Goal: Check status: Check status

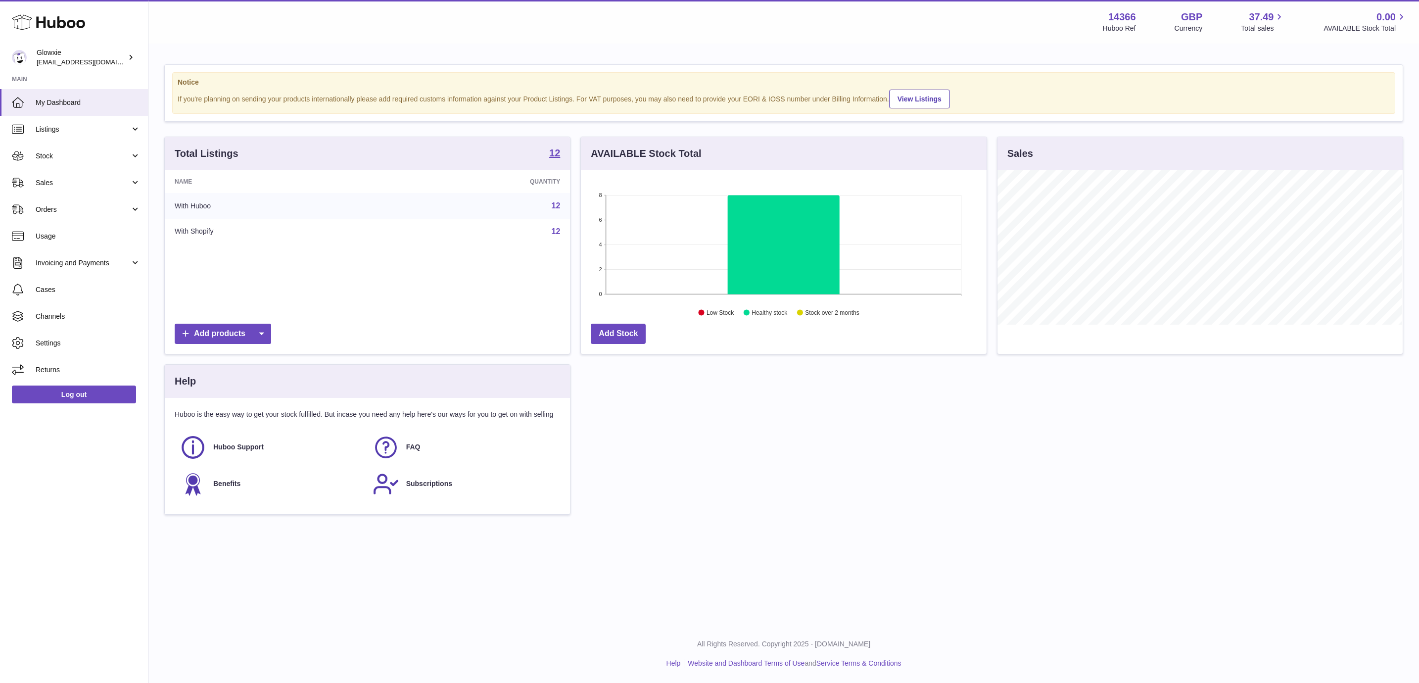
scroll to position [154, 404]
click at [91, 189] on link "Sales" at bounding box center [74, 182] width 148 height 27
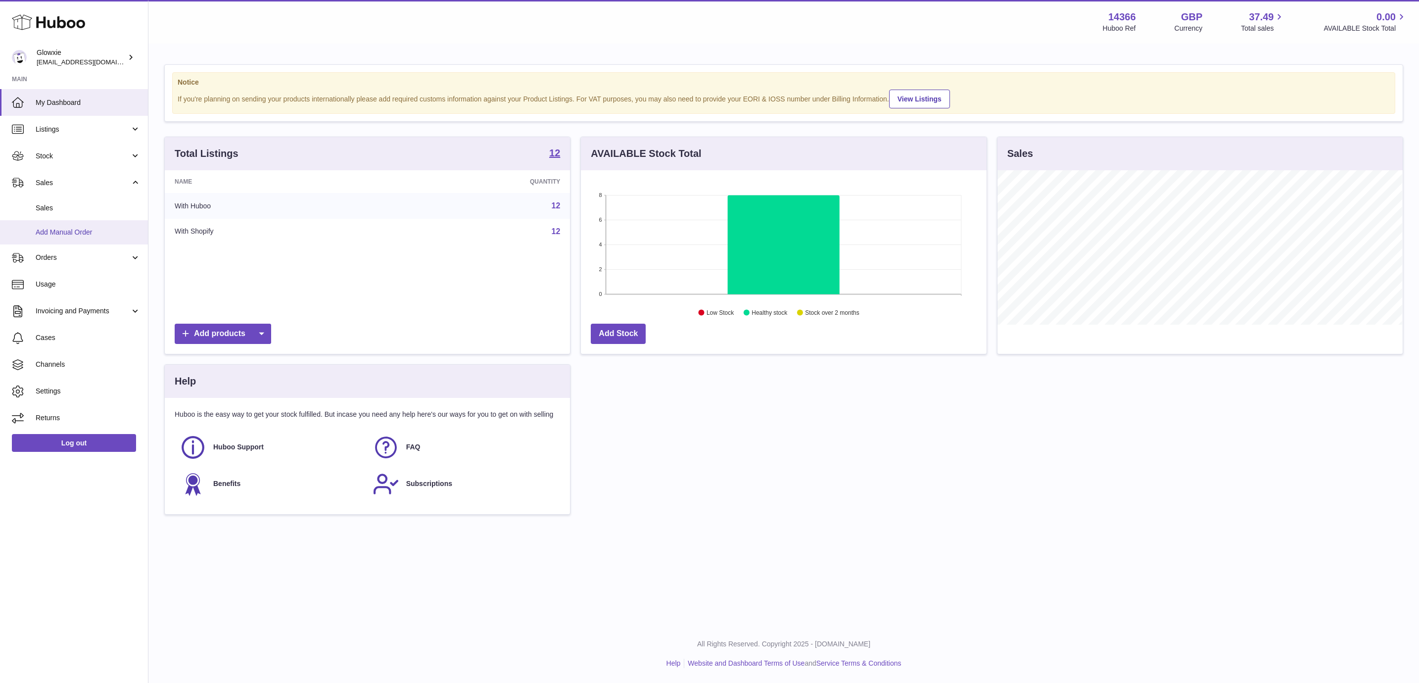
click at [94, 223] on link "Add Manual Order" at bounding box center [74, 232] width 148 height 24
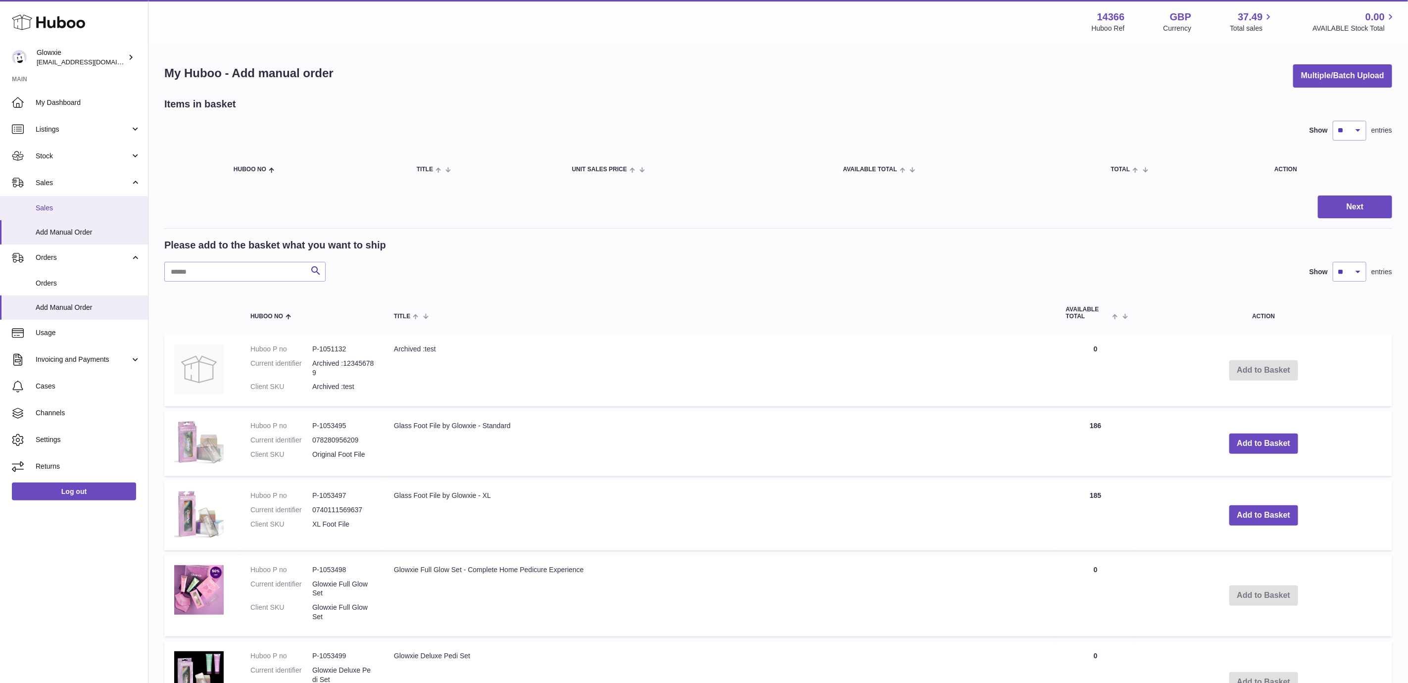
click at [85, 203] on span "Sales" at bounding box center [88, 207] width 105 height 9
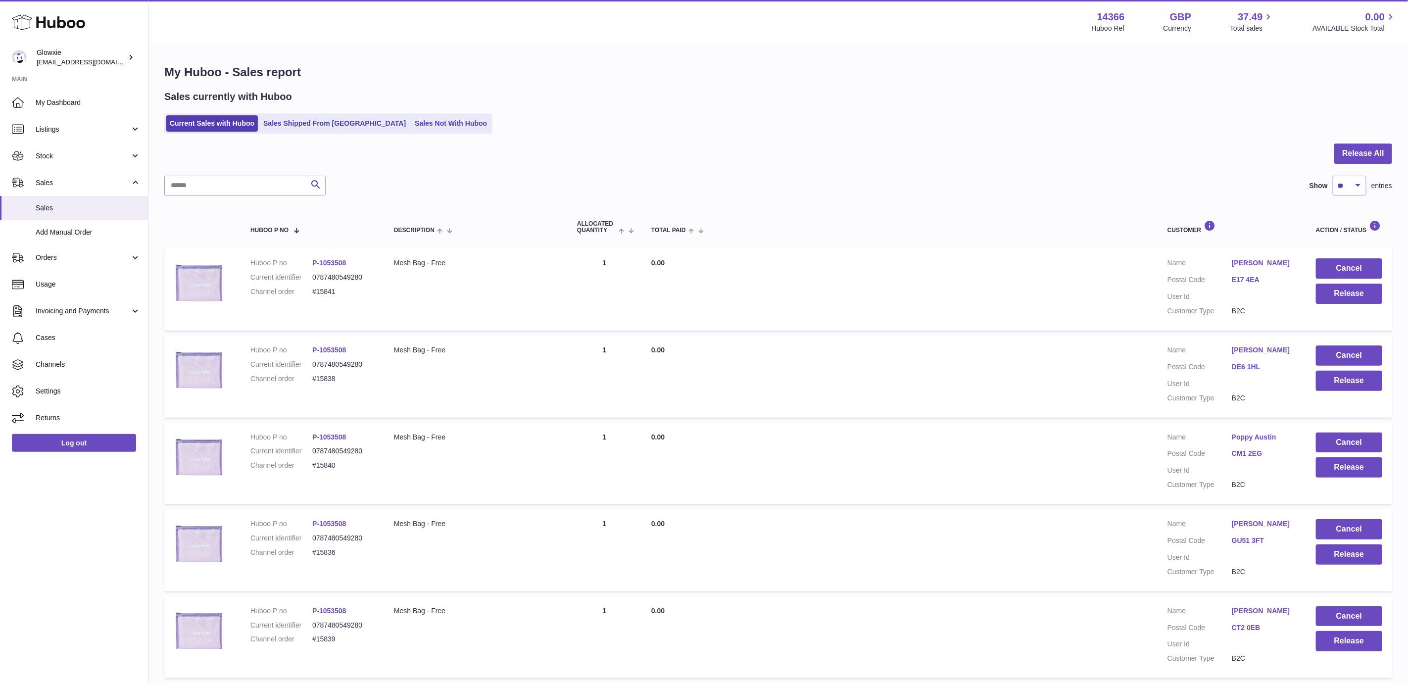
click at [381, 113] on ul "Current Sales with Huboo Sales Shipped From Huboo Sales Not With Huboo" at bounding box center [328, 123] width 328 height 20
click at [411, 119] on link "Sales Not With Huboo" at bounding box center [450, 123] width 79 height 16
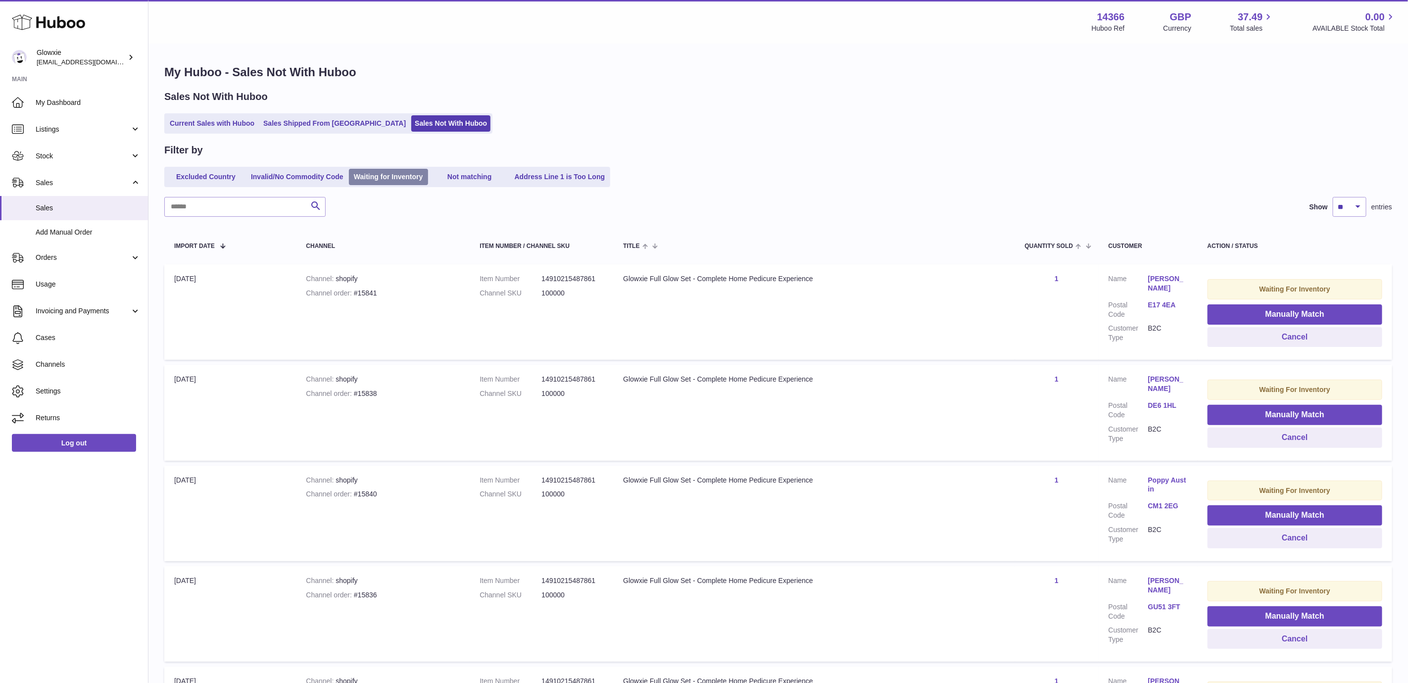
click at [385, 171] on link "Waiting for Inventory" at bounding box center [388, 177] width 79 height 16
drag, startPoint x: 541, startPoint y: 272, endPoint x: 598, endPoint y: 291, distance: 60.5
click at [598, 291] on td "Item Number 14910215487861 Channel SKU 100000" at bounding box center [541, 311] width 143 height 95
drag, startPoint x: 598, startPoint y: 291, endPoint x: 576, endPoint y: 312, distance: 30.4
click at [578, 312] on td "Item Number 14910215487861 Channel SKU 100000" at bounding box center [541, 311] width 143 height 95
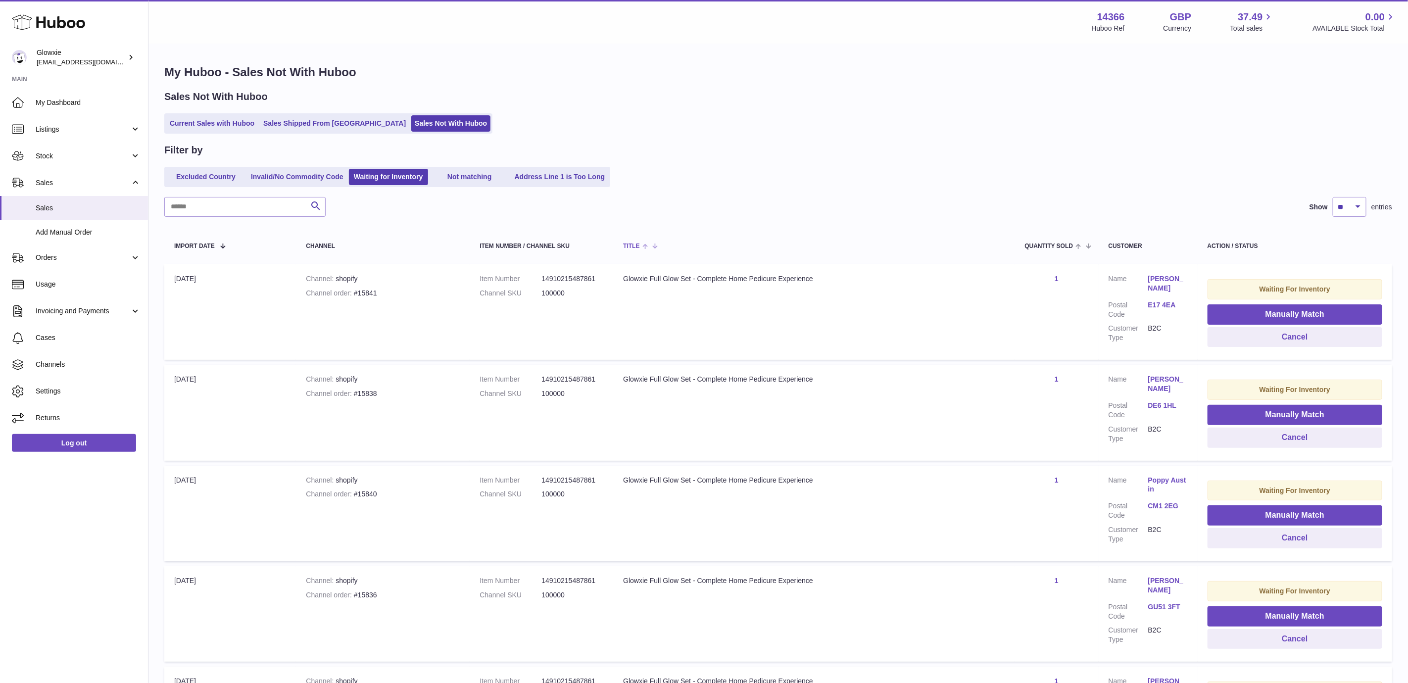
click at [790, 253] on th "Title" at bounding box center [813, 246] width 401 height 28
click at [199, 125] on link "Current Sales with Huboo" at bounding box center [212, 123] width 92 height 16
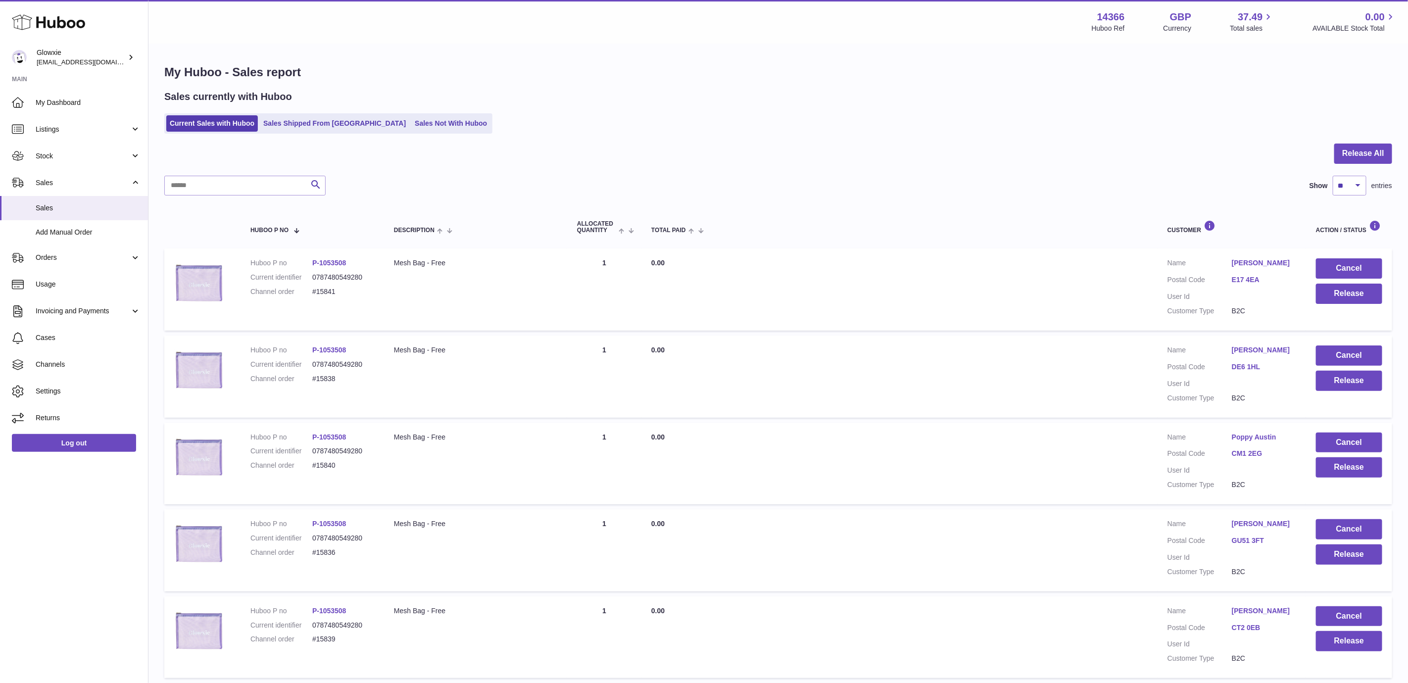
click at [411, 125] on link "Sales Not With Huboo" at bounding box center [450, 123] width 79 height 16
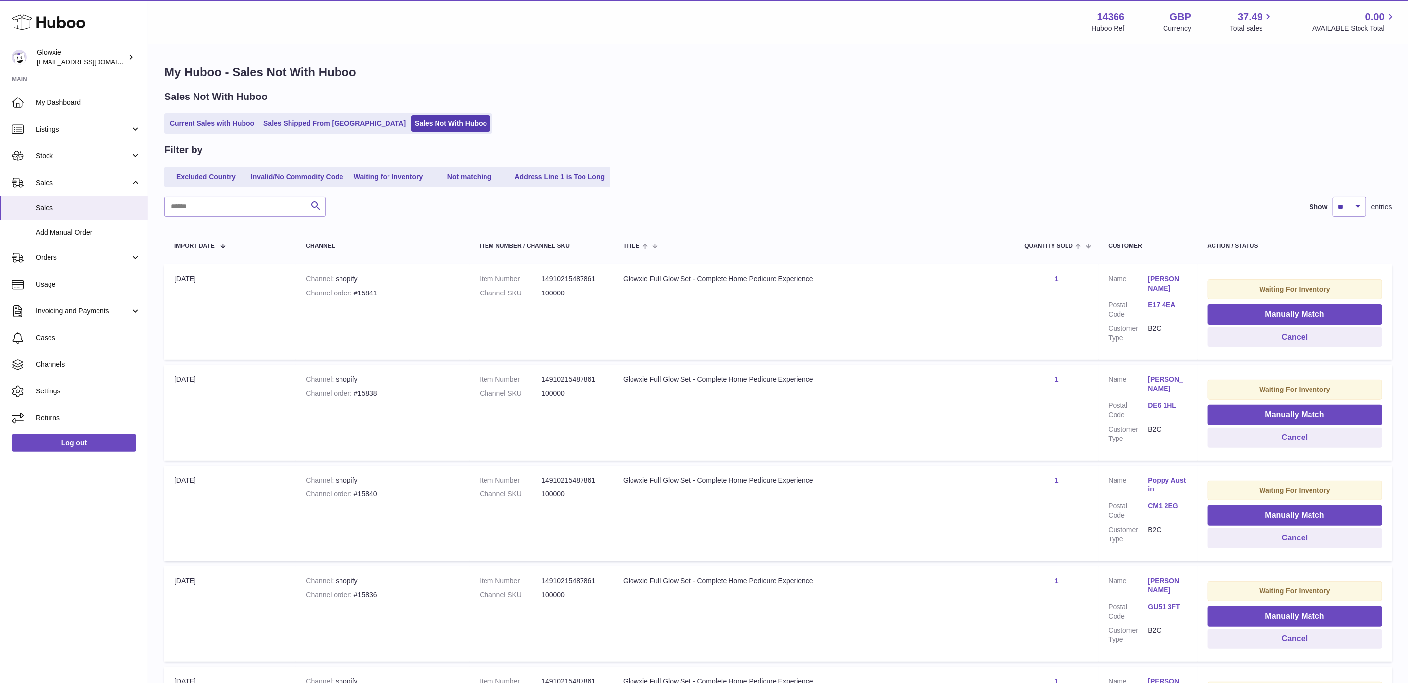
click at [219, 134] on div "My Huboo - Sales Not With Huboo Sales Not With Huboo Current Sales with Huboo S…" at bounding box center [777, 680] width 1259 height 1271
click at [218, 124] on link "Current Sales with Huboo" at bounding box center [212, 123] width 92 height 16
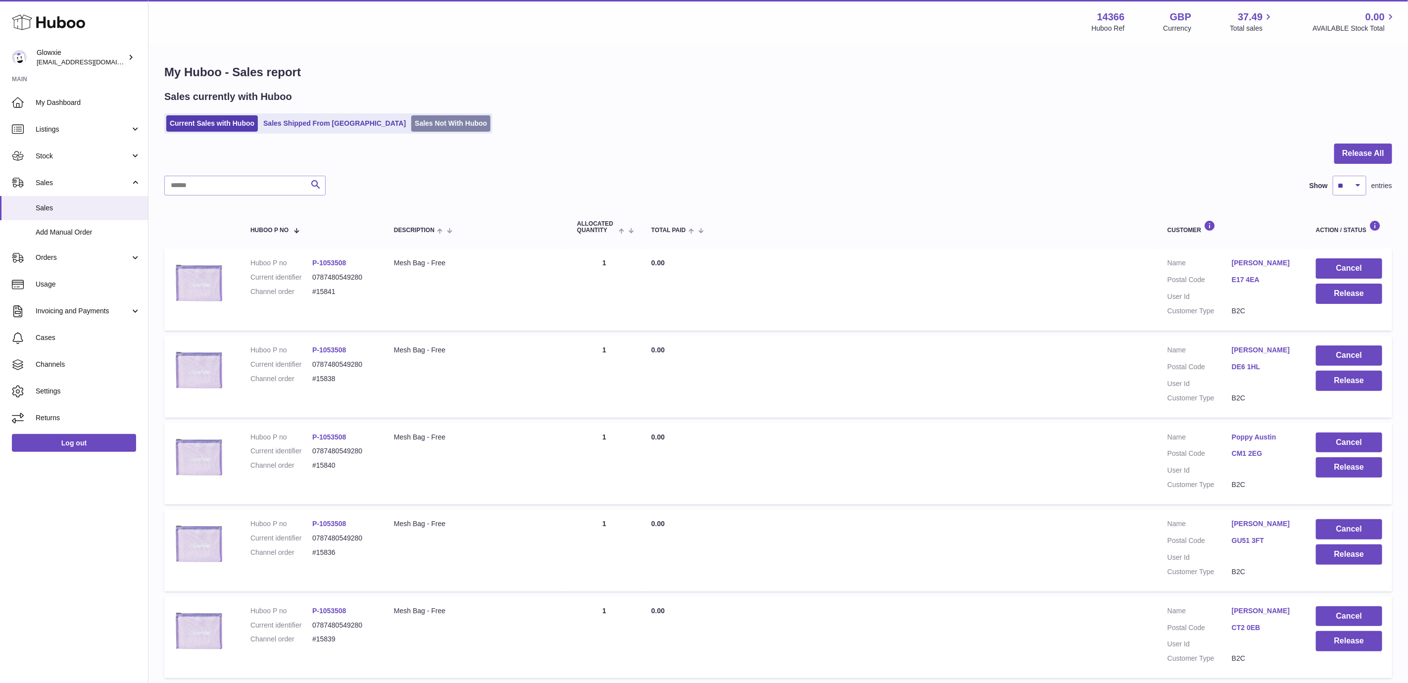
click at [411, 123] on link "Sales Not With Huboo" at bounding box center [450, 123] width 79 height 16
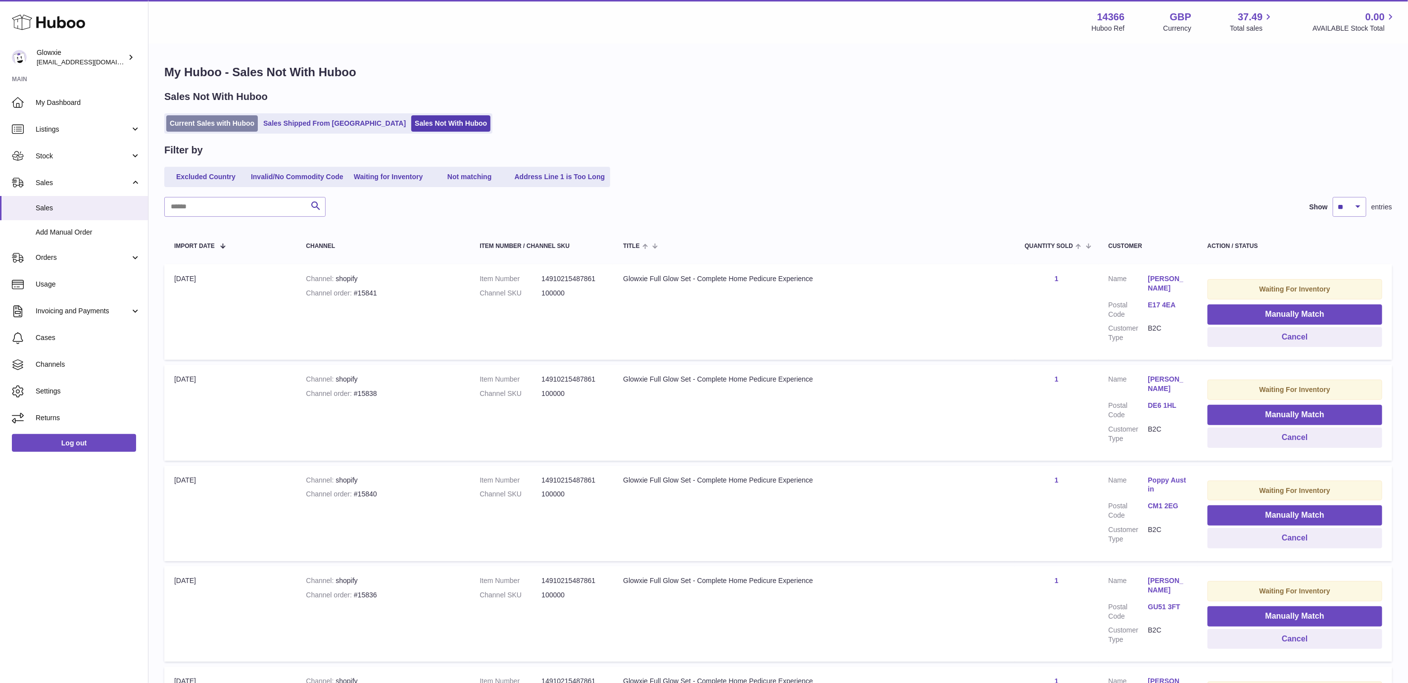
click at [221, 124] on link "Current Sales with Huboo" at bounding box center [212, 123] width 92 height 16
